Goal: Task Accomplishment & Management: Manage account settings

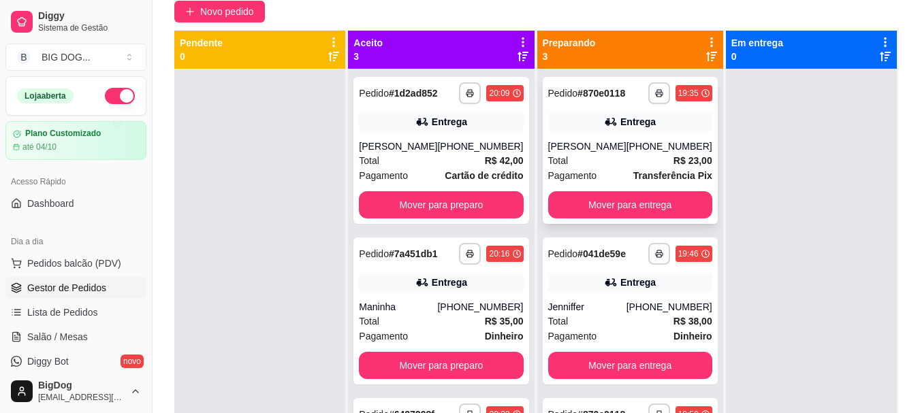
scroll to position [122, 0]
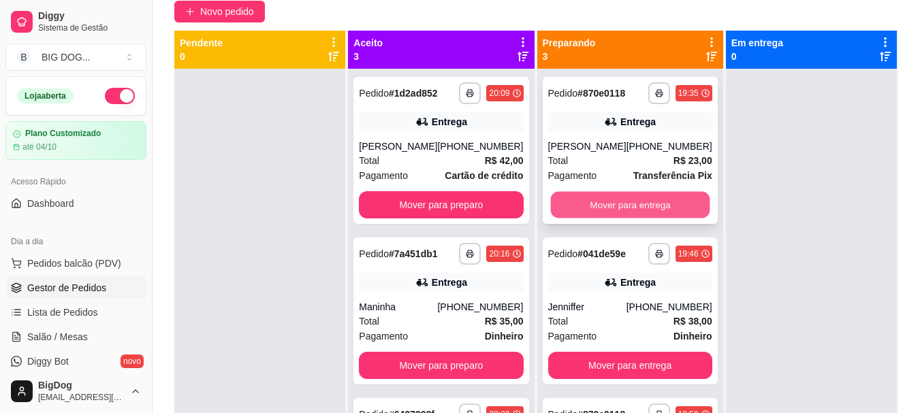
click at [568, 206] on button "Mover para entrega" at bounding box center [629, 205] width 159 height 27
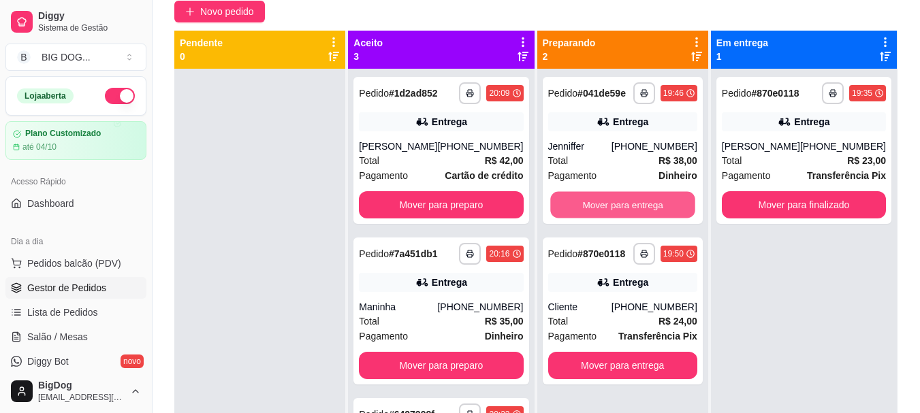
click at [568, 206] on button "Mover para entrega" at bounding box center [622, 205] width 145 height 27
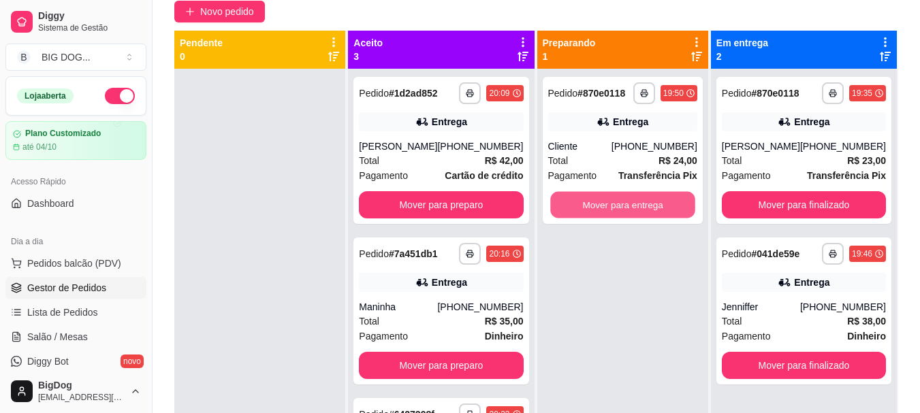
click at [568, 206] on button "Mover para entrega" at bounding box center [622, 205] width 145 height 27
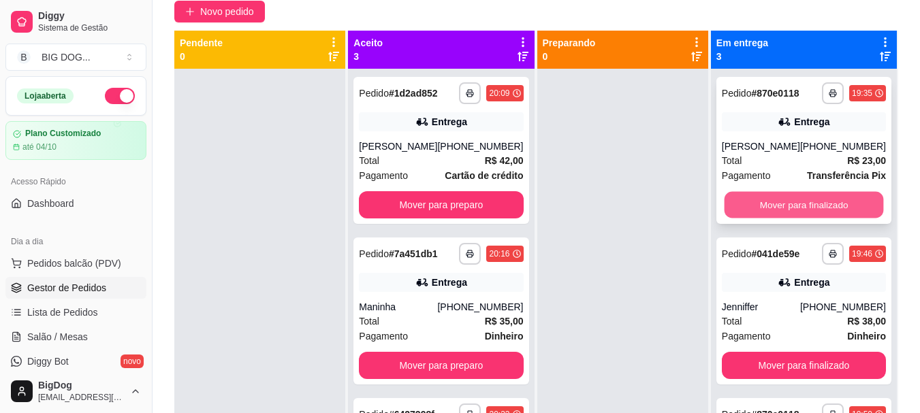
click at [779, 199] on button "Mover para finalizado" at bounding box center [803, 205] width 159 height 27
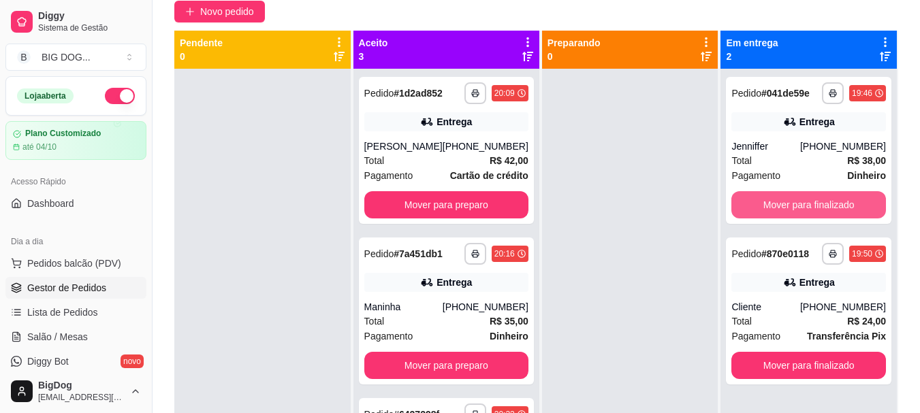
click at [779, 199] on button "Mover para finalizado" at bounding box center [808, 204] width 155 height 27
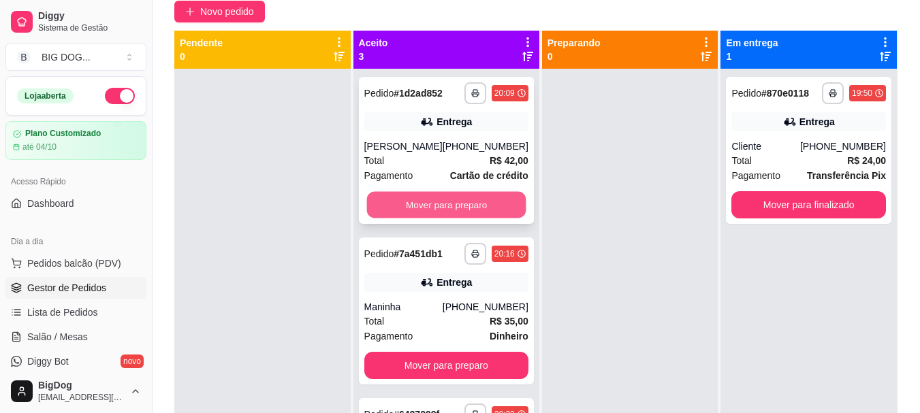
click at [423, 201] on button "Mover para preparo" at bounding box center [445, 205] width 159 height 27
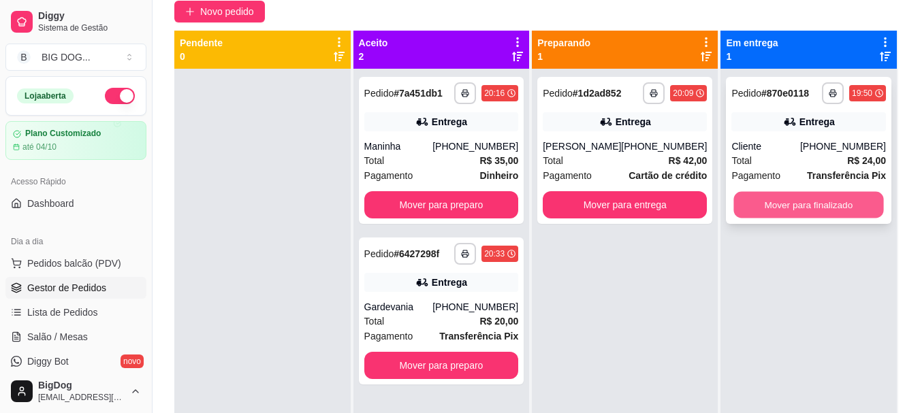
click at [797, 197] on button "Mover para finalizado" at bounding box center [809, 205] width 150 height 27
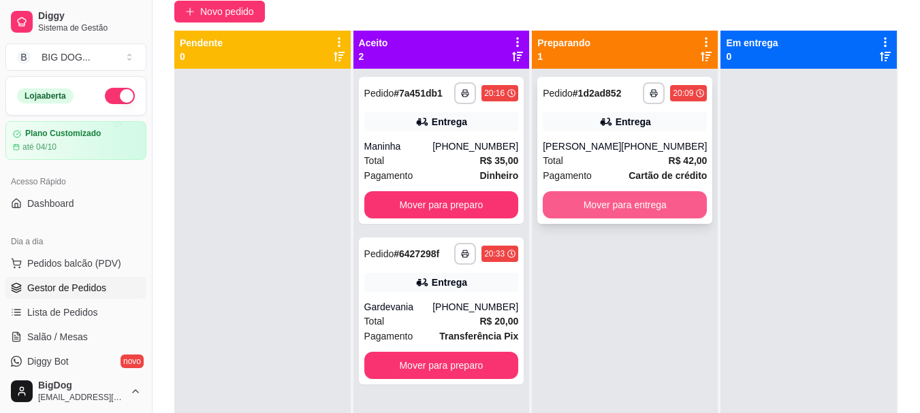
click at [644, 214] on button "Mover para entrega" at bounding box center [624, 204] width 164 height 27
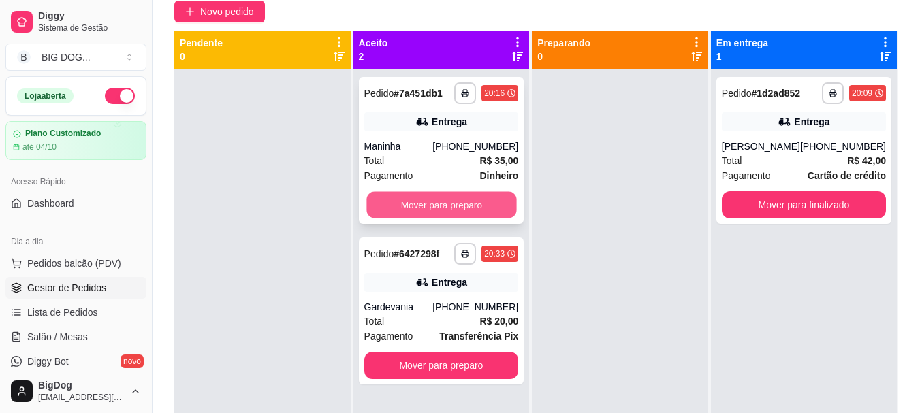
click at [491, 201] on button "Mover para preparo" at bounding box center [441, 205] width 150 height 27
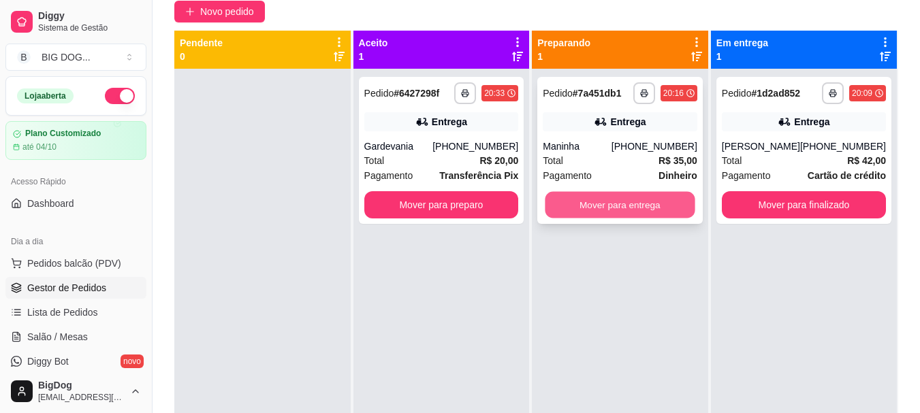
click at [587, 206] on button "Mover para entrega" at bounding box center [620, 205] width 150 height 27
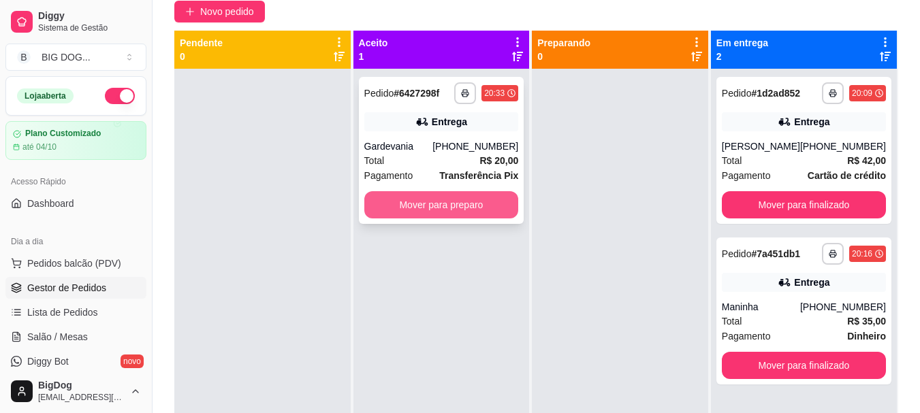
click at [481, 201] on button "Mover para preparo" at bounding box center [441, 204] width 155 height 27
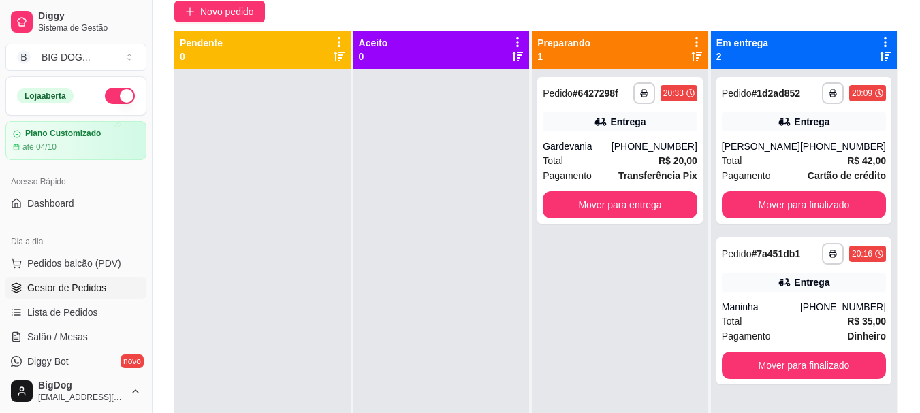
click at [638, 222] on div "**********" at bounding box center [619, 150] width 165 height 147
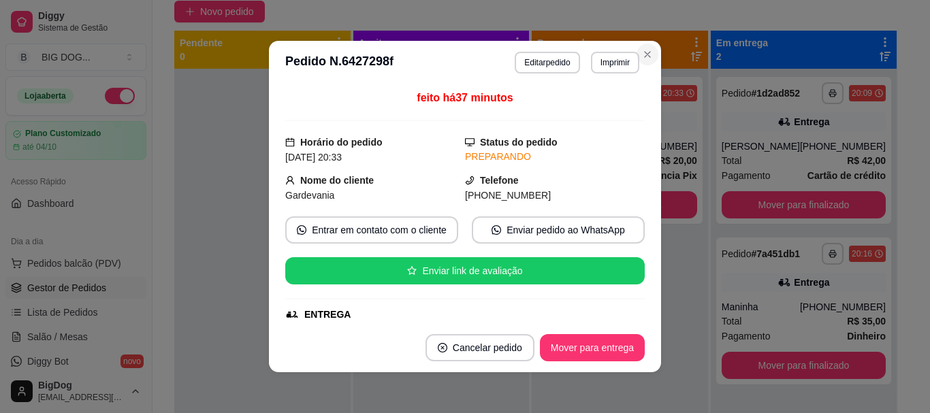
click at [645, 91] on section "**********" at bounding box center [465, 206] width 392 height 331
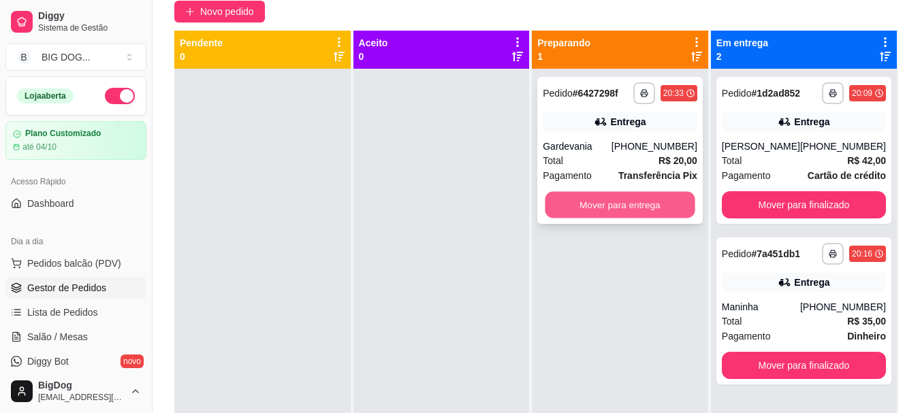
click at [664, 200] on button "Mover para entrega" at bounding box center [620, 205] width 150 height 27
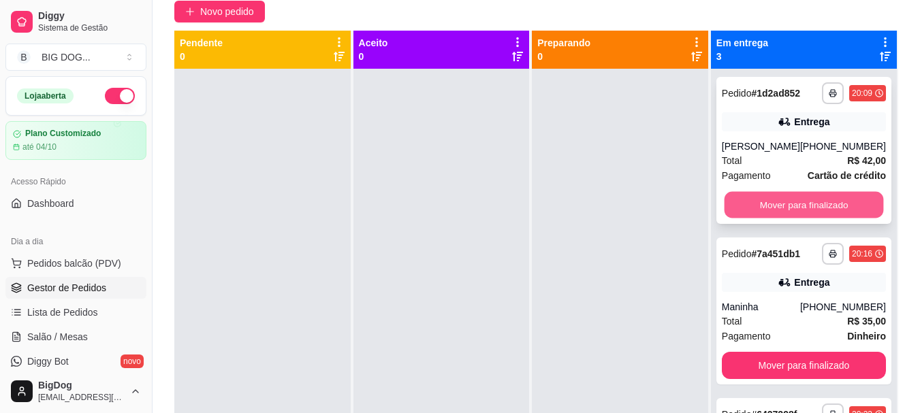
click at [761, 210] on button "Mover para finalizado" at bounding box center [803, 205] width 159 height 27
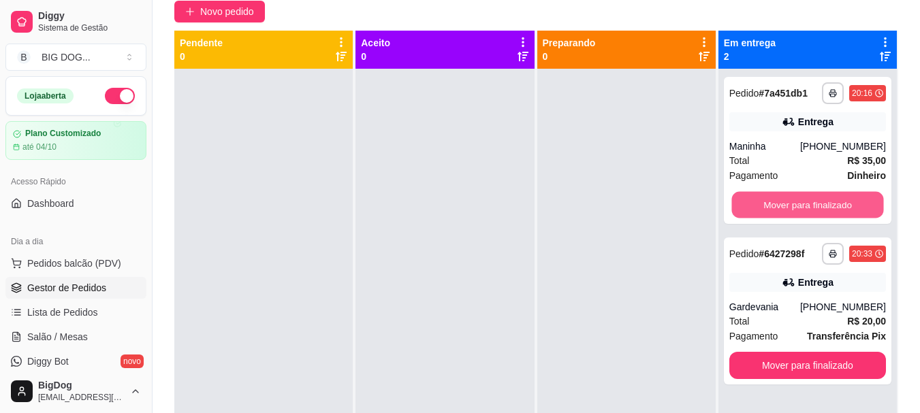
click at [761, 210] on button "Mover para finalizado" at bounding box center [807, 205] width 152 height 27
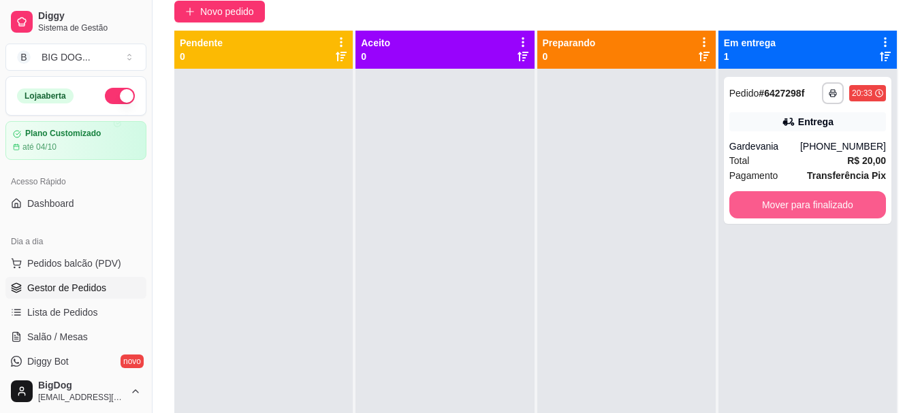
click at [761, 210] on button "Mover para finalizado" at bounding box center [807, 204] width 157 height 27
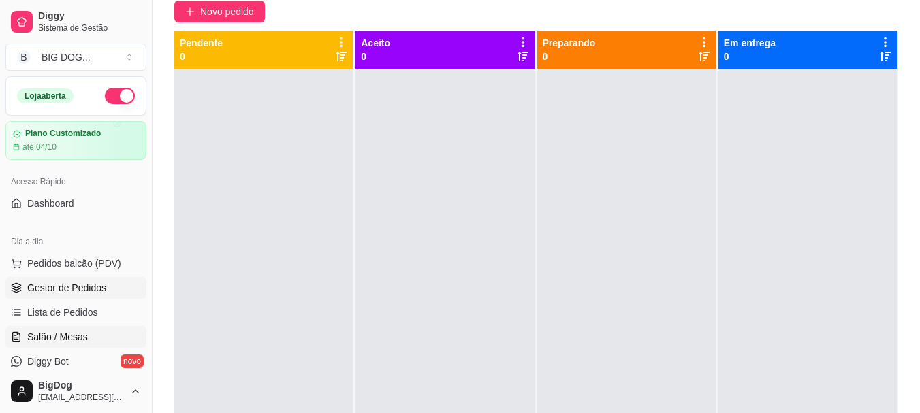
click at [81, 334] on span "Salão / Mesas" at bounding box center [57, 337] width 61 height 14
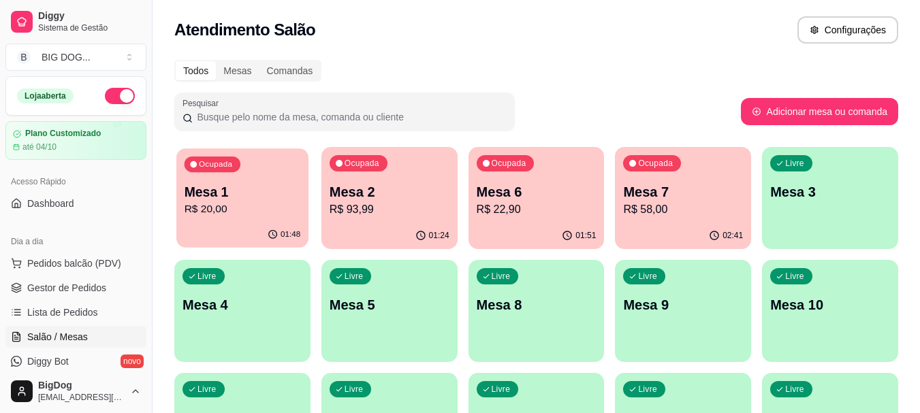
click at [267, 212] on p "R$ 20,00" at bounding box center [242, 209] width 116 height 16
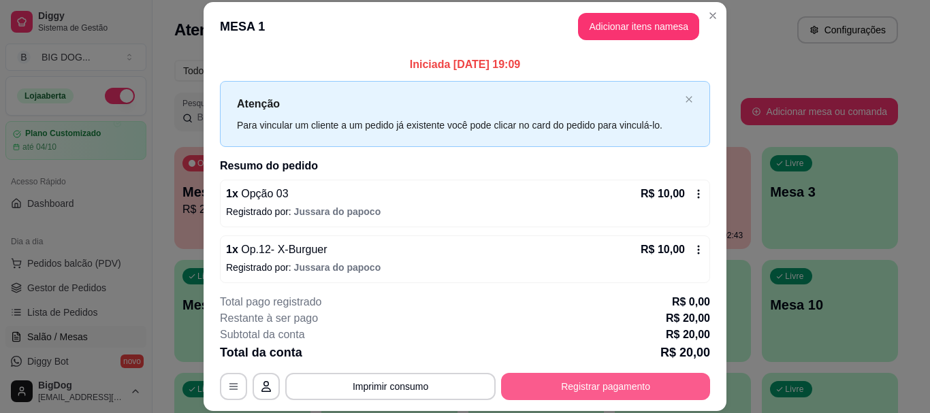
click at [544, 387] on button "Registrar pagamento" at bounding box center [605, 386] width 209 height 27
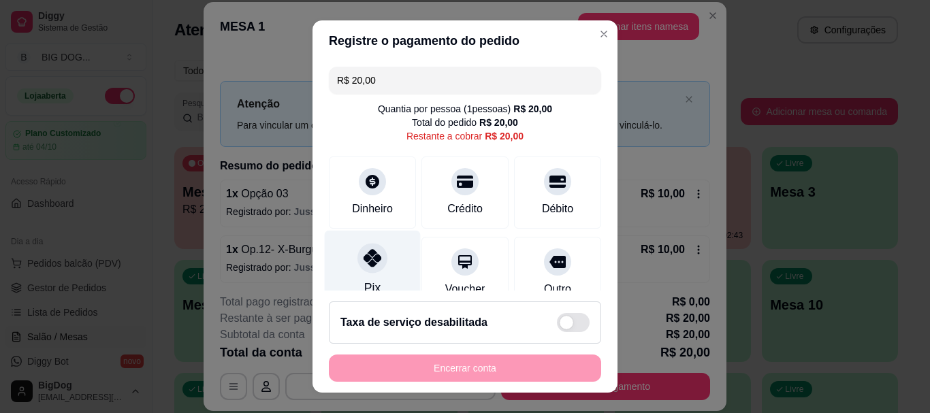
click at [366, 245] on div at bounding box center [372, 259] width 30 height 30
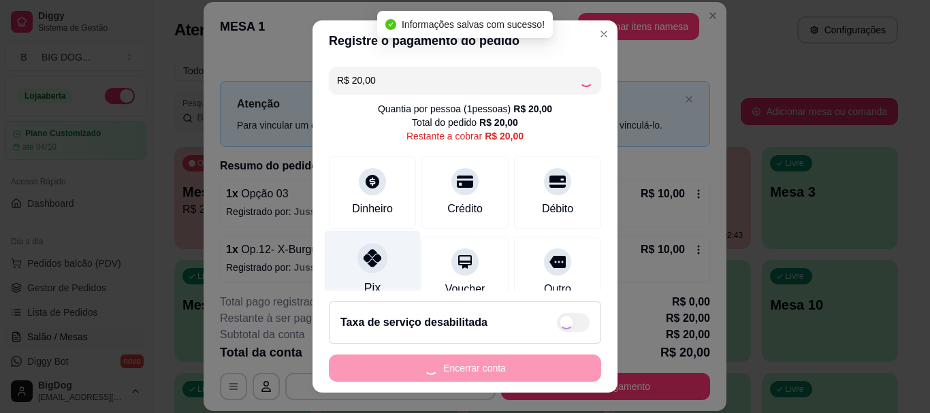
type input "R$ 0,00"
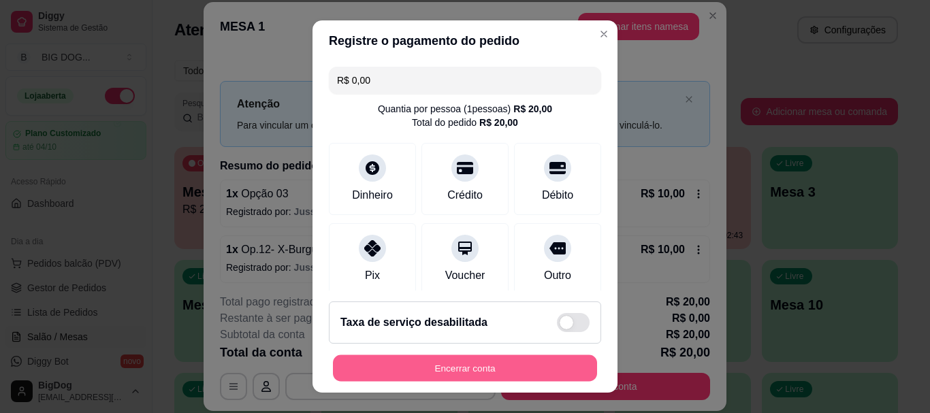
click at [426, 368] on button "Encerrar conta" at bounding box center [465, 368] width 264 height 27
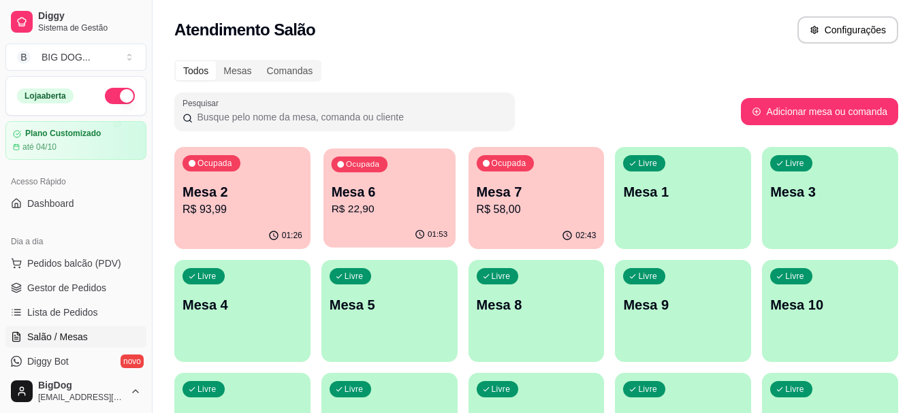
click at [371, 227] on div "01:53" at bounding box center [389, 235] width 132 height 26
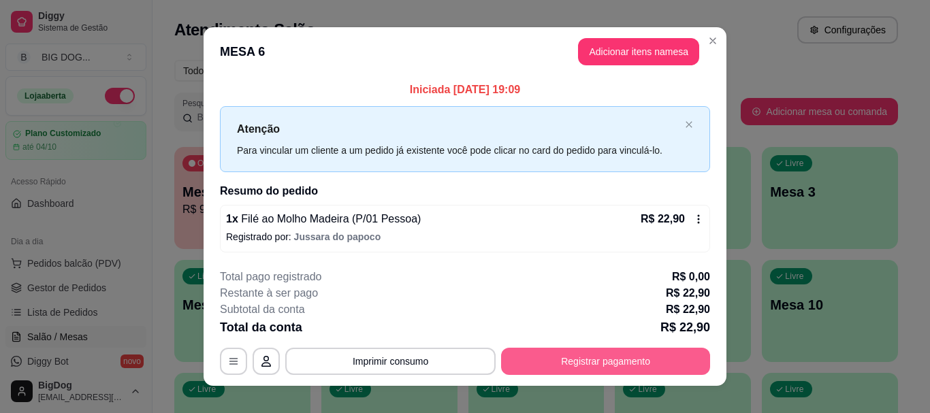
click at [523, 359] on button "Registrar pagamento" at bounding box center [605, 361] width 209 height 27
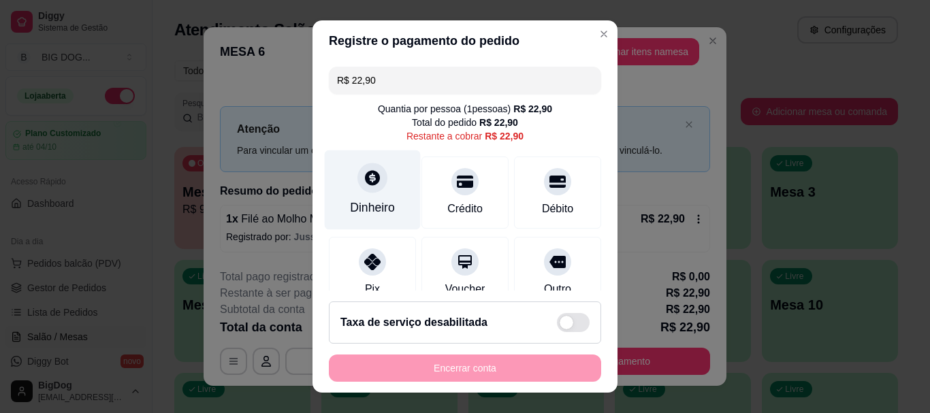
click at [357, 183] on div at bounding box center [372, 178] width 30 height 30
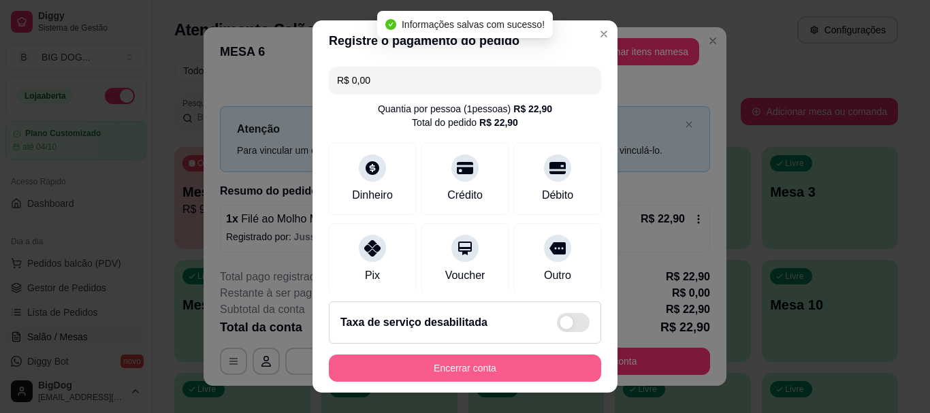
type input "R$ 0,00"
click at [487, 368] on button "Encerrar conta" at bounding box center [465, 368] width 272 height 27
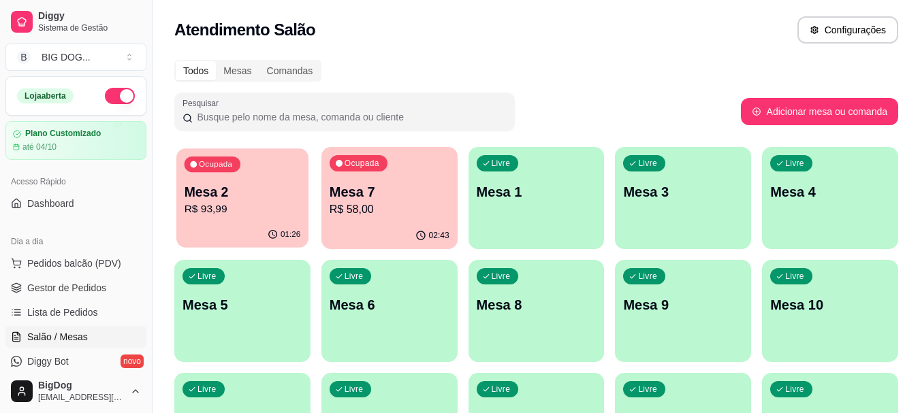
click at [217, 204] on p "R$ 93,99" at bounding box center [242, 209] width 116 height 16
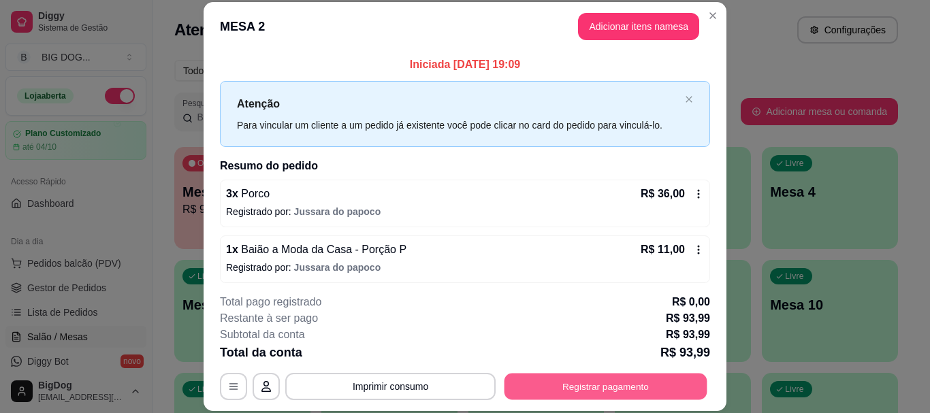
click at [545, 385] on button "Registrar pagamento" at bounding box center [605, 387] width 203 height 27
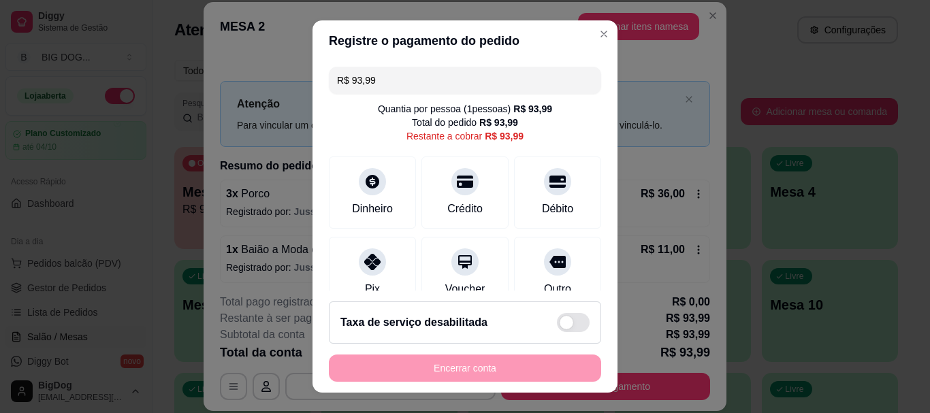
drag, startPoint x: 374, startPoint y: 80, endPoint x: 285, endPoint y: 73, distance: 90.2
click at [285, 73] on div "Registre o pagamento do pedido R$ 93,99 Quantia por pessoa ( 1 pessoas) R$ 93,9…" at bounding box center [465, 206] width 930 height 413
click at [379, 259] on div "Pix" at bounding box center [373, 271] width 96 height 80
click at [542, 280] on div "Outro" at bounding box center [557, 289] width 30 height 18
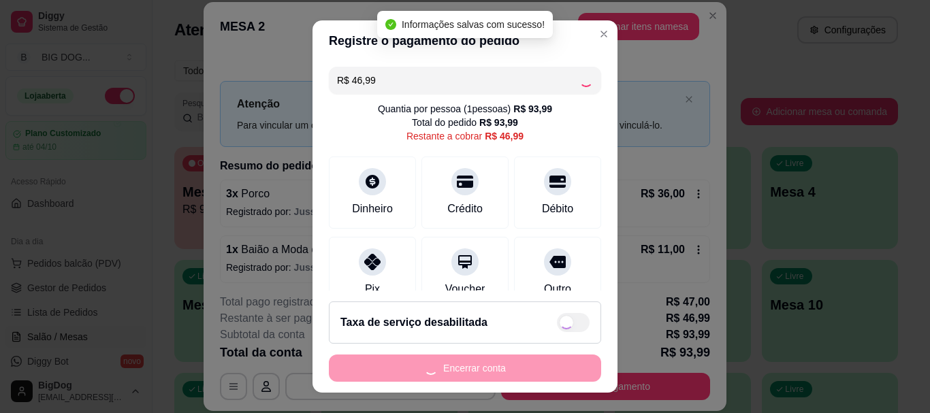
type input "R$ 0,00"
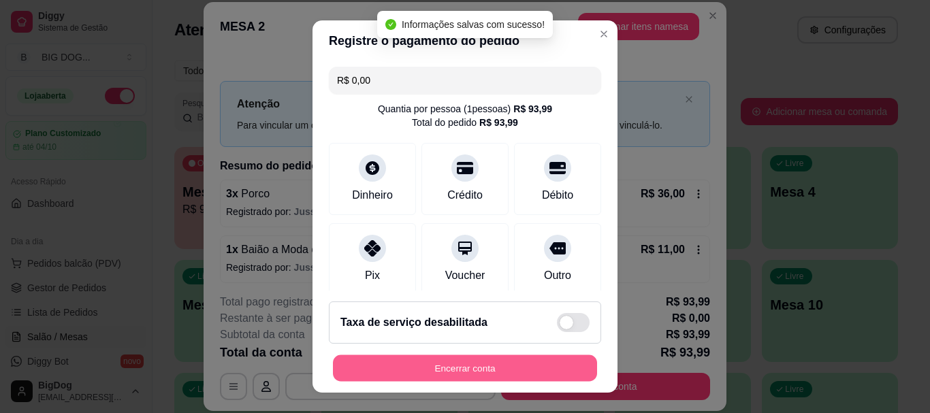
click at [451, 366] on button "Encerrar conta" at bounding box center [465, 368] width 264 height 27
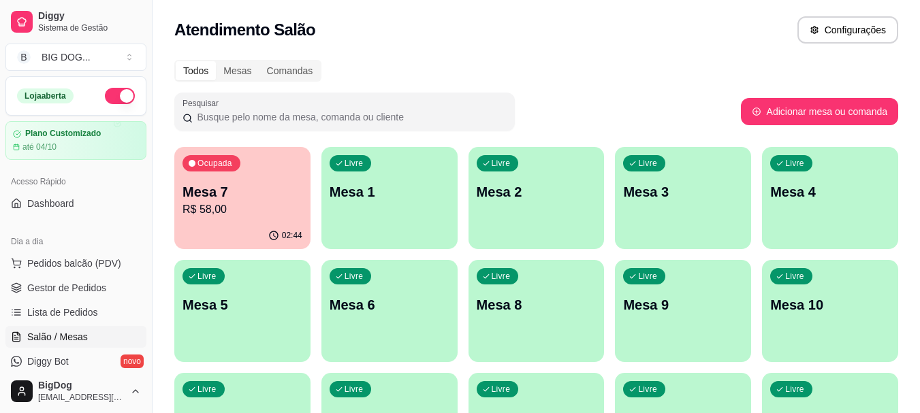
click at [225, 196] on p "Mesa 7" at bounding box center [242, 191] width 120 height 19
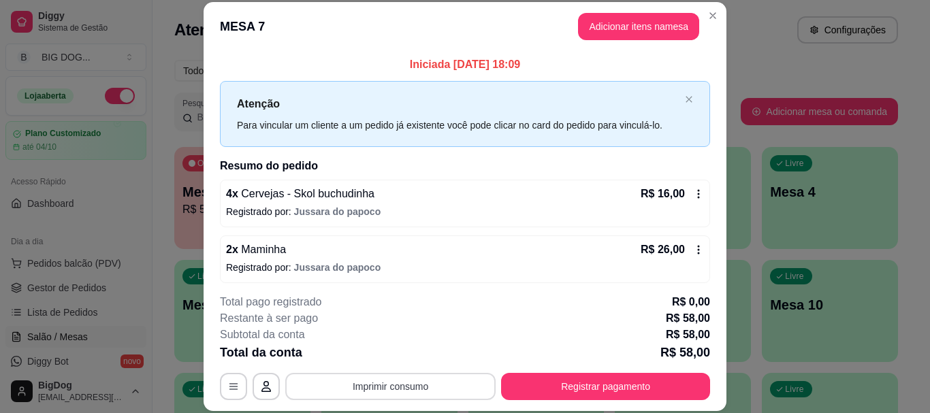
click at [414, 375] on button "Imprimir consumo" at bounding box center [390, 386] width 210 height 27
click at [405, 355] on button "IMPRESSORA" at bounding box center [389, 355] width 99 height 22
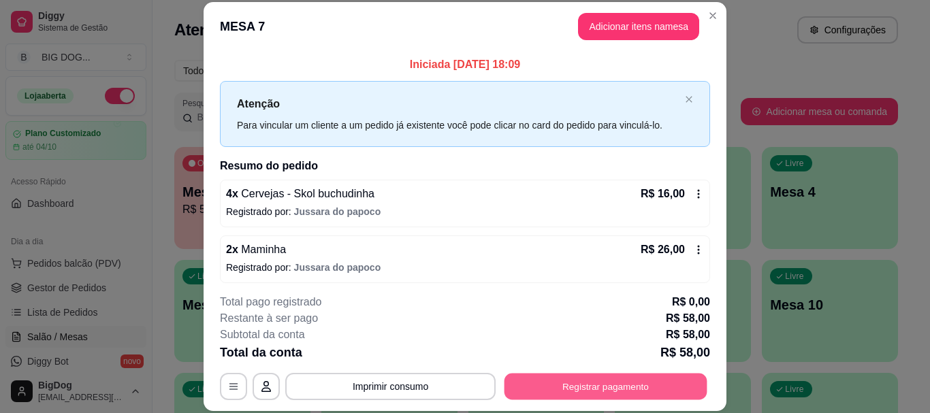
click at [578, 378] on button "Registrar pagamento" at bounding box center [605, 387] width 203 height 27
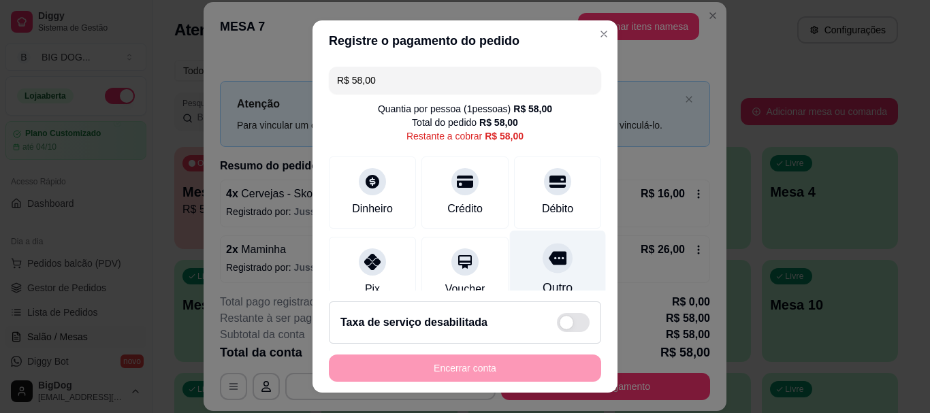
click at [549, 267] on icon at bounding box center [558, 259] width 18 height 18
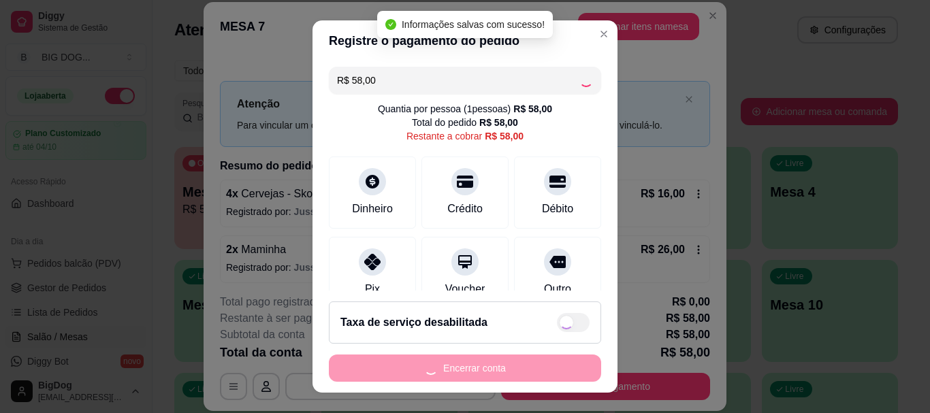
type input "R$ 0,00"
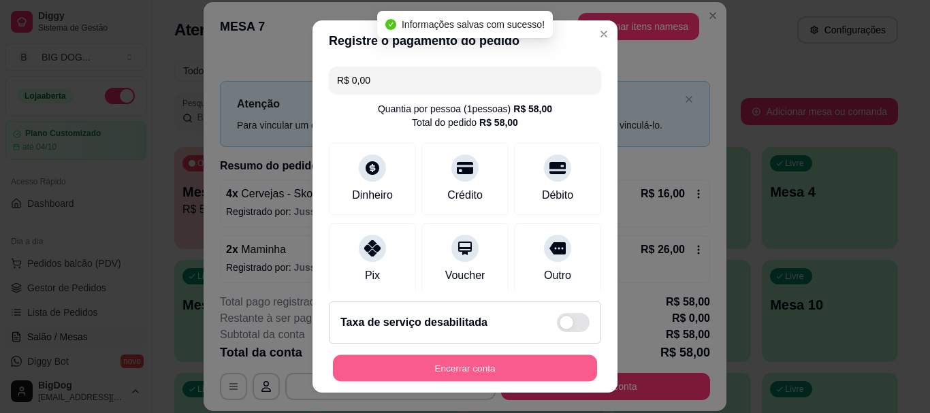
click at [460, 373] on button "Encerrar conta" at bounding box center [465, 368] width 264 height 27
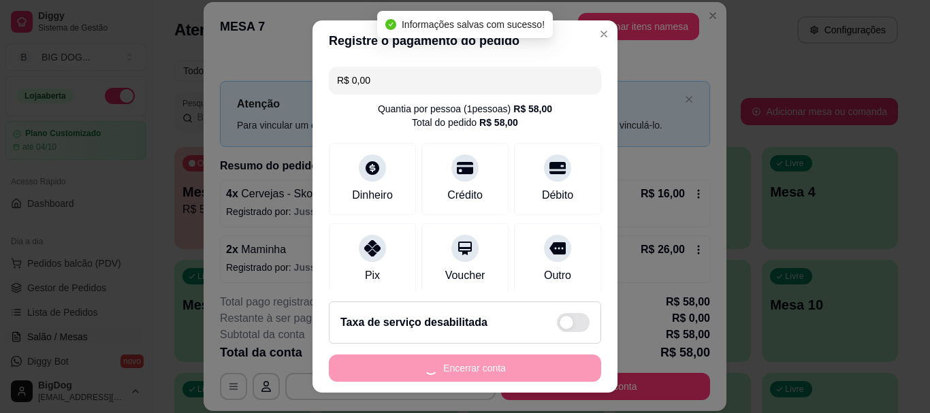
click at [460, 373] on div "Encerrar conta" at bounding box center [465, 368] width 272 height 27
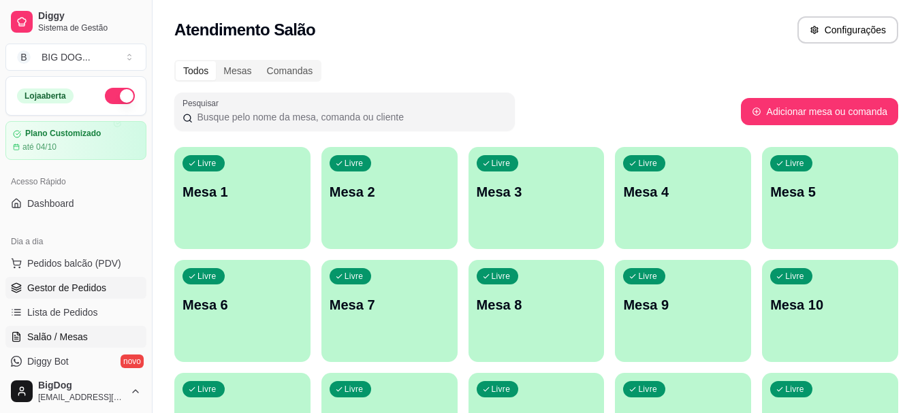
click at [61, 289] on span "Gestor de Pedidos" at bounding box center [66, 288] width 79 height 14
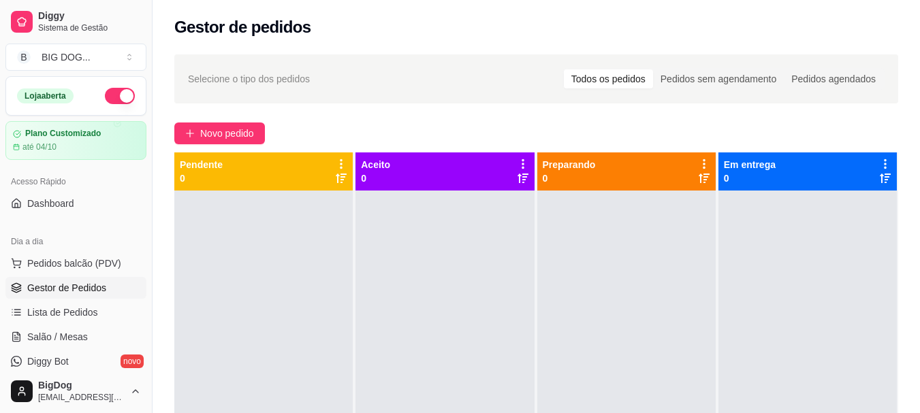
click at [61, 290] on span "Gestor de Pedidos" at bounding box center [66, 288] width 79 height 14
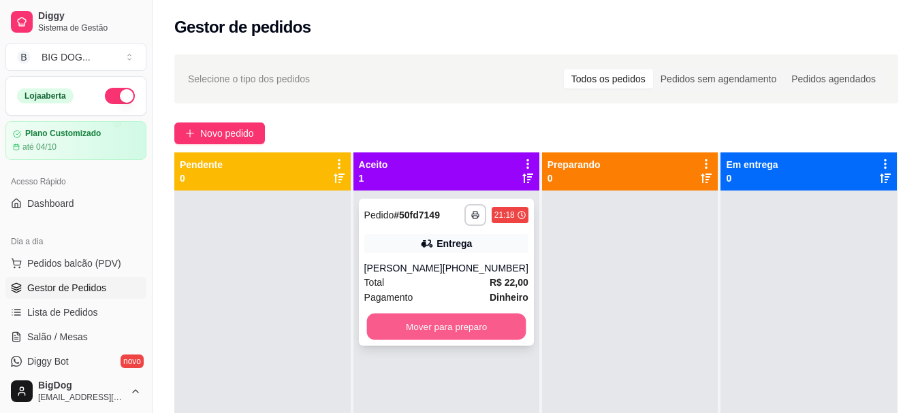
click at [459, 333] on button "Mover para preparo" at bounding box center [445, 327] width 159 height 27
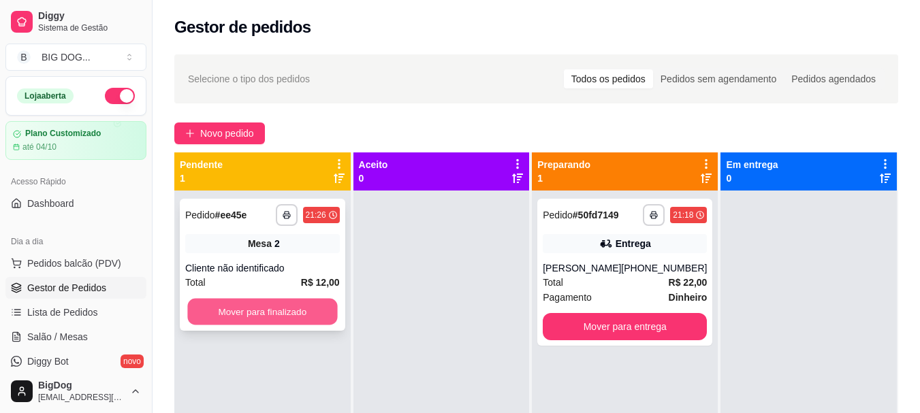
click at [265, 321] on button "Mover para finalizado" at bounding box center [262, 312] width 150 height 27
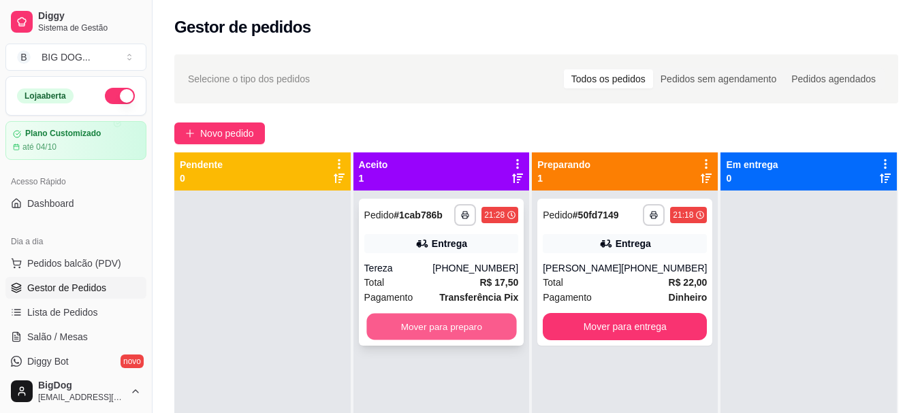
click at [444, 322] on button "Mover para preparo" at bounding box center [441, 327] width 150 height 27
